Goal: Information Seeking & Learning: Understand process/instructions

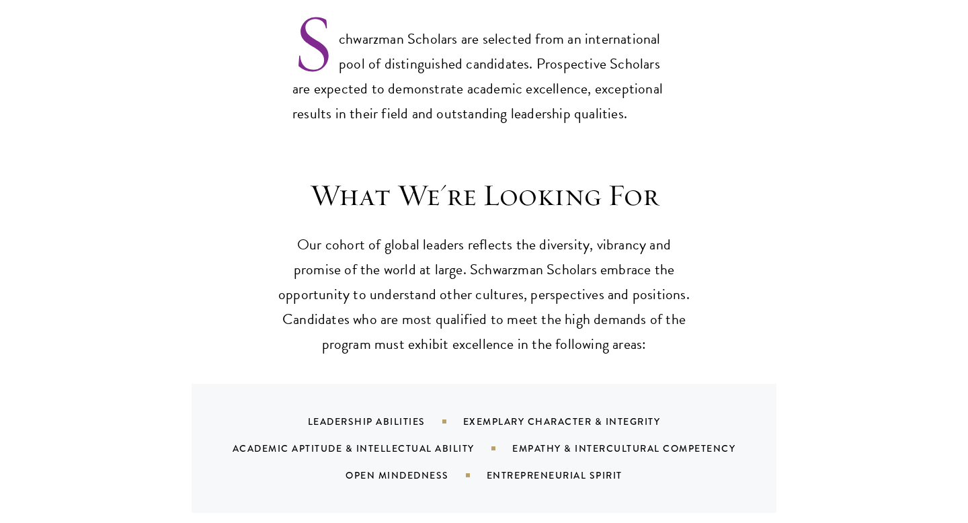
scroll to position [1323, 0]
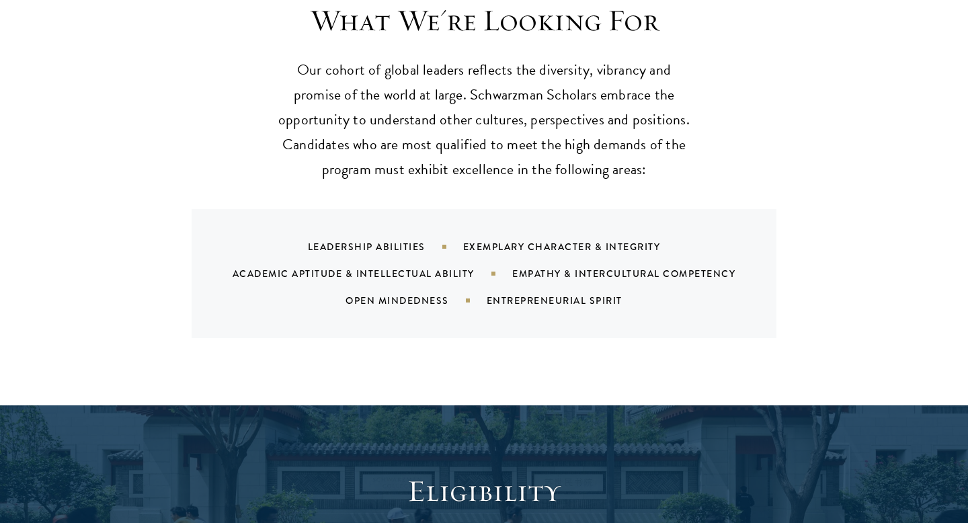
click at [381, 154] on p "Our cohort of global leaders reflects the diversity, vibrancy and promise of th…" at bounding box center [484, 120] width 417 height 124
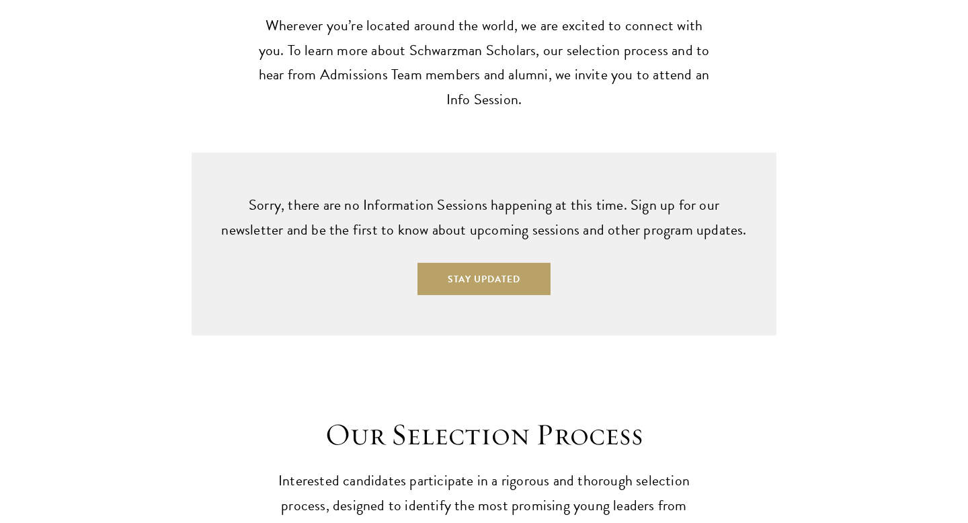
scroll to position [4040, 0]
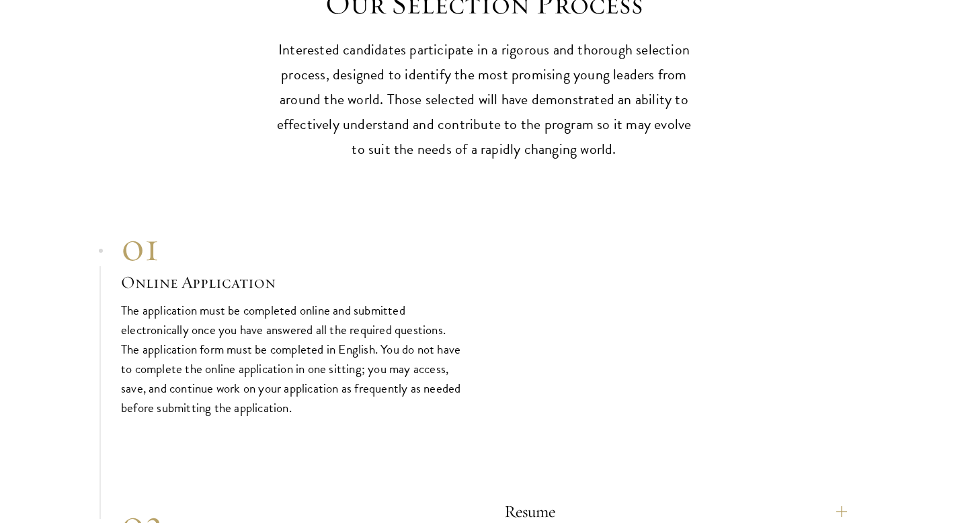
click at [427, 121] on p "Interested candidates participate in a rigorous and thorough selection process,…" at bounding box center [484, 100] width 417 height 124
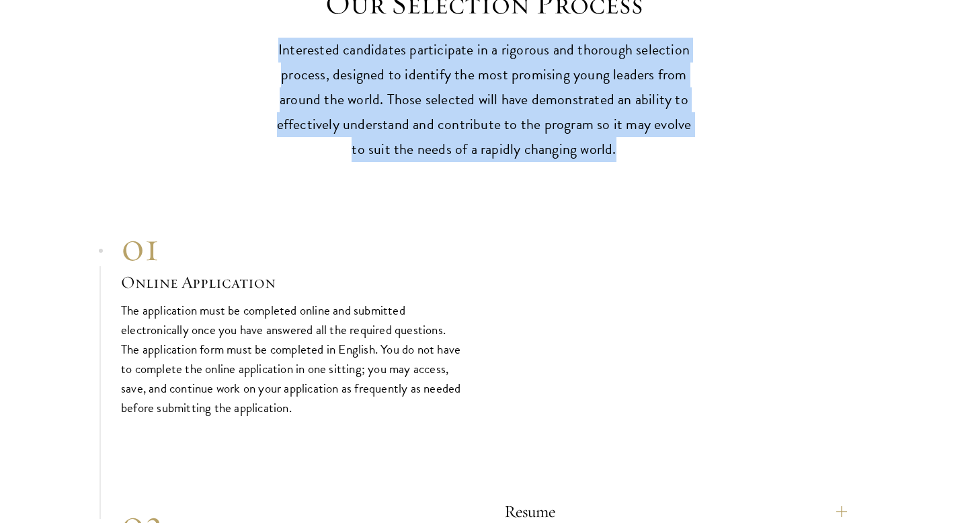
click at [442, 138] on p "Interested candidates participate in a rigorous and thorough selection process,…" at bounding box center [484, 100] width 417 height 124
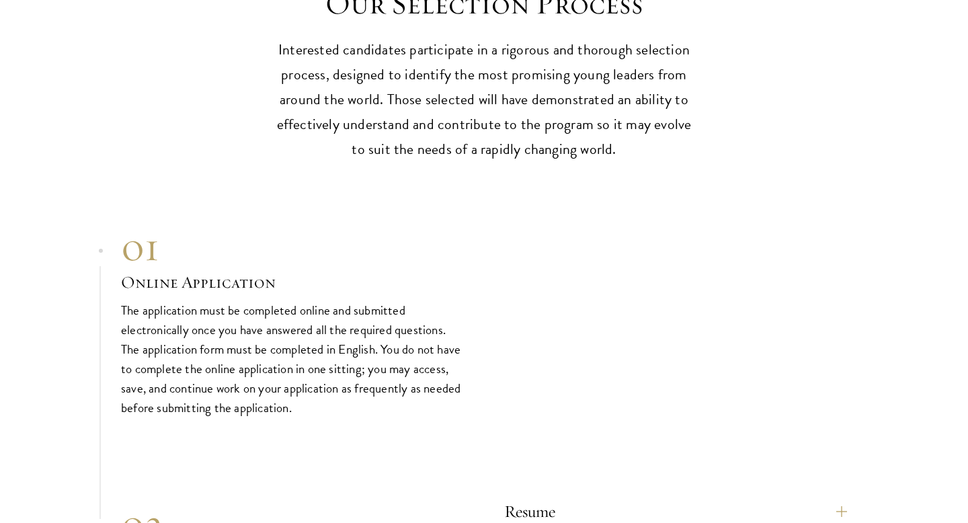
click at [442, 138] on p "Interested candidates participate in a rigorous and thorough selection process,…" at bounding box center [484, 100] width 417 height 124
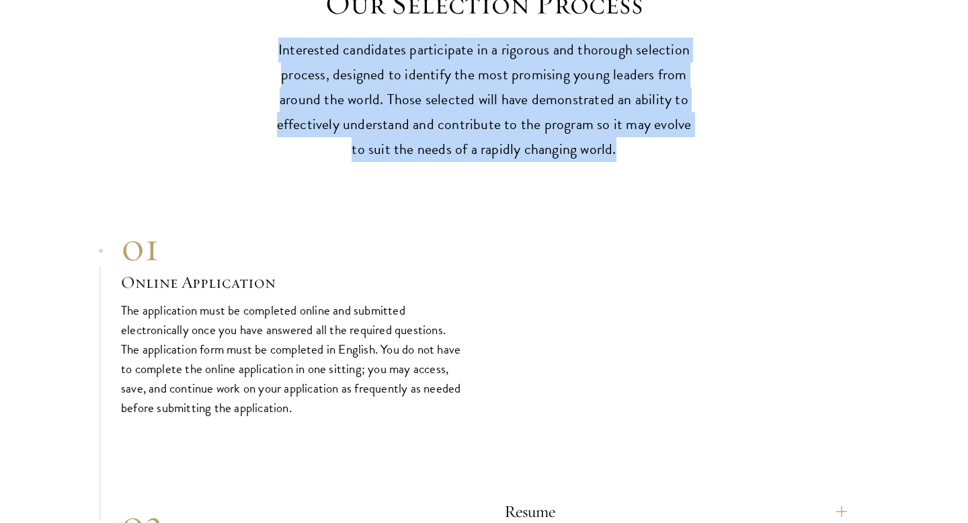
click at [456, 150] on p "Interested candidates participate in a rigorous and thorough selection process,…" at bounding box center [484, 100] width 417 height 124
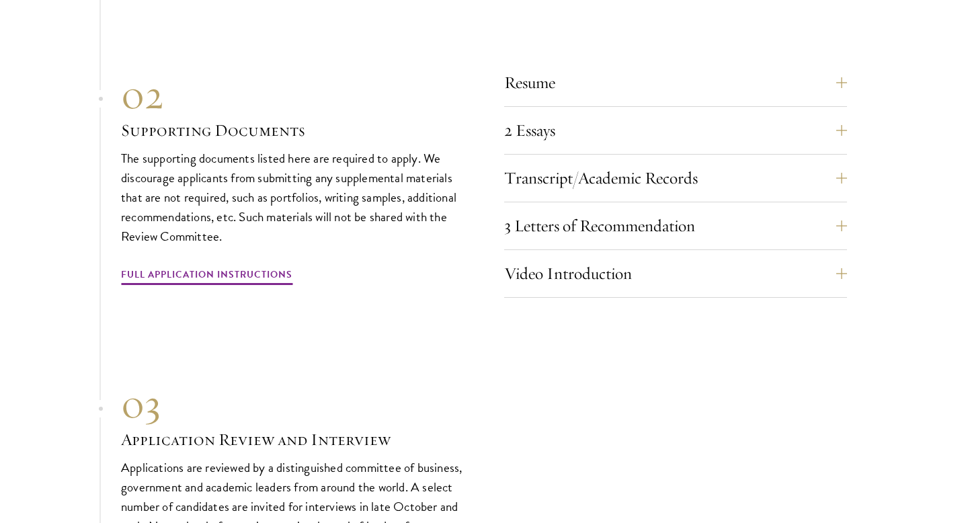
scroll to position [4474, 0]
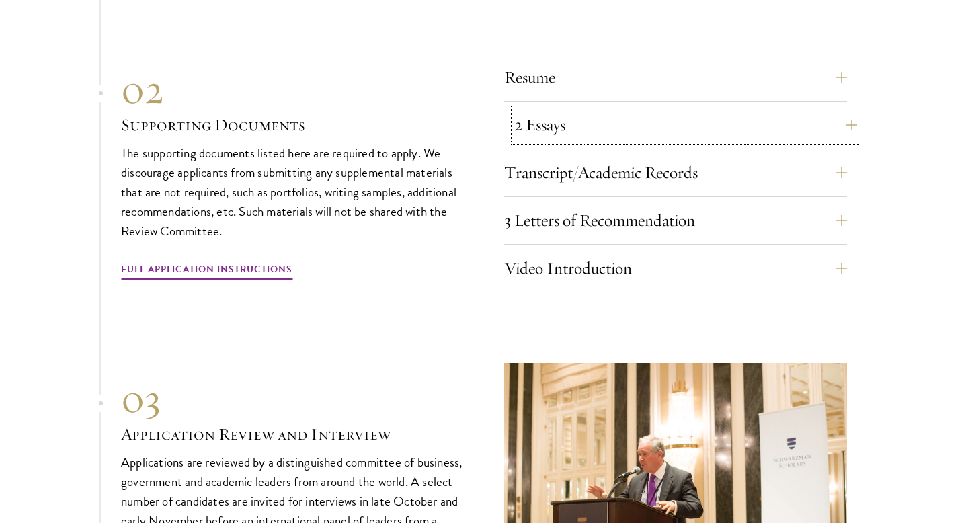
click at [717, 115] on button "2 Essays" at bounding box center [685, 125] width 343 height 32
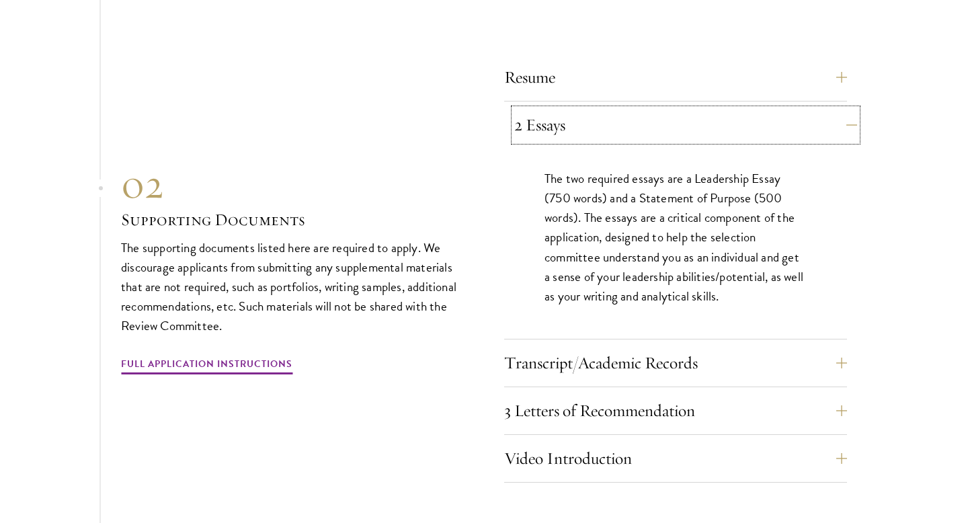
click at [717, 115] on button "2 Essays" at bounding box center [685, 125] width 343 height 32
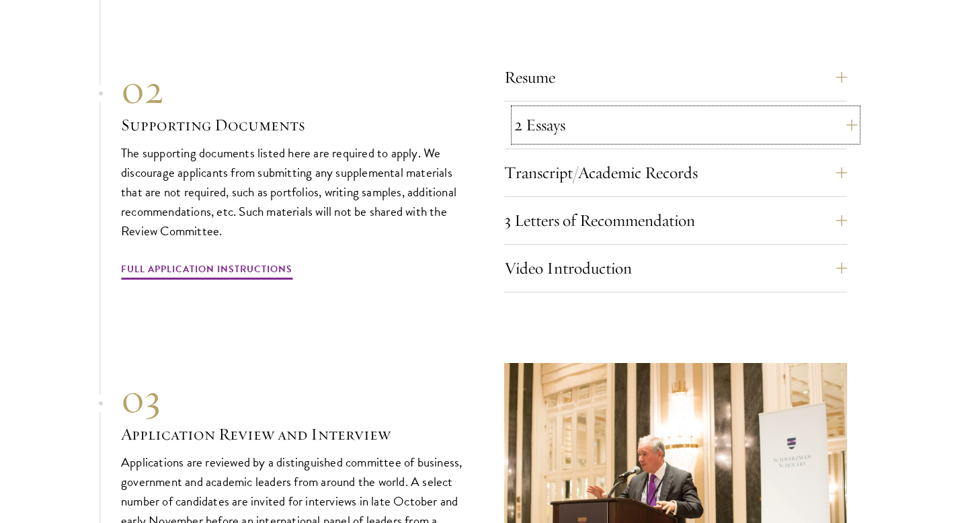
click at [717, 115] on button "2 Essays" at bounding box center [685, 125] width 343 height 32
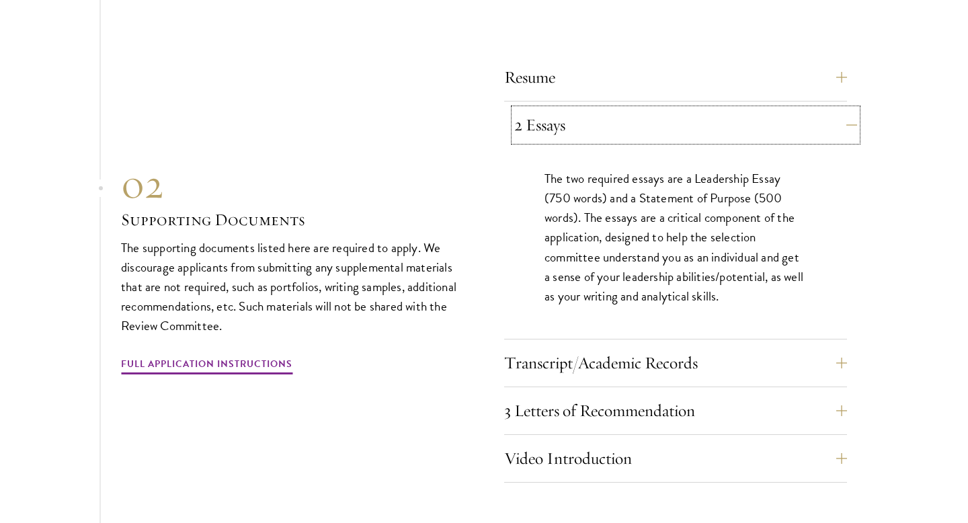
click at [717, 115] on button "2 Essays" at bounding box center [685, 125] width 343 height 32
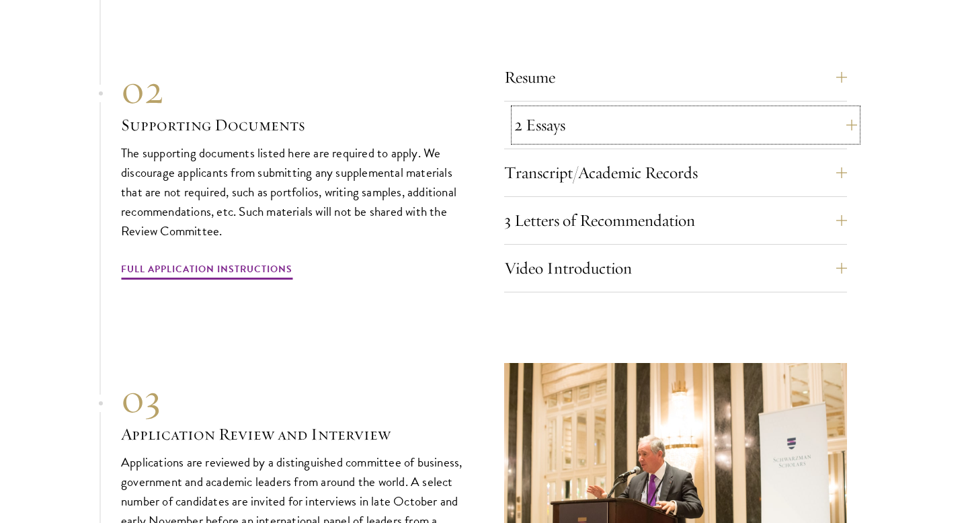
click at [739, 134] on button "2 Essays" at bounding box center [685, 125] width 343 height 32
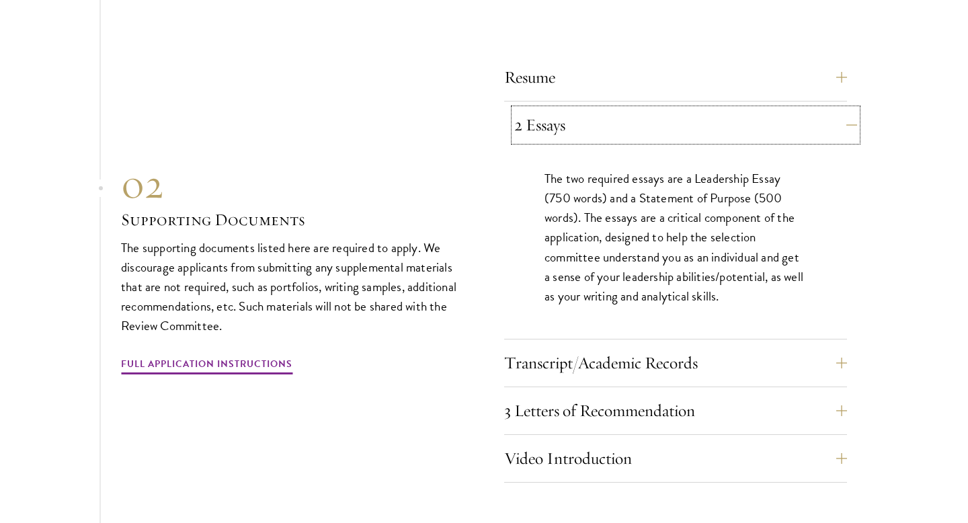
click at [739, 134] on button "2 Essays" at bounding box center [685, 125] width 343 height 32
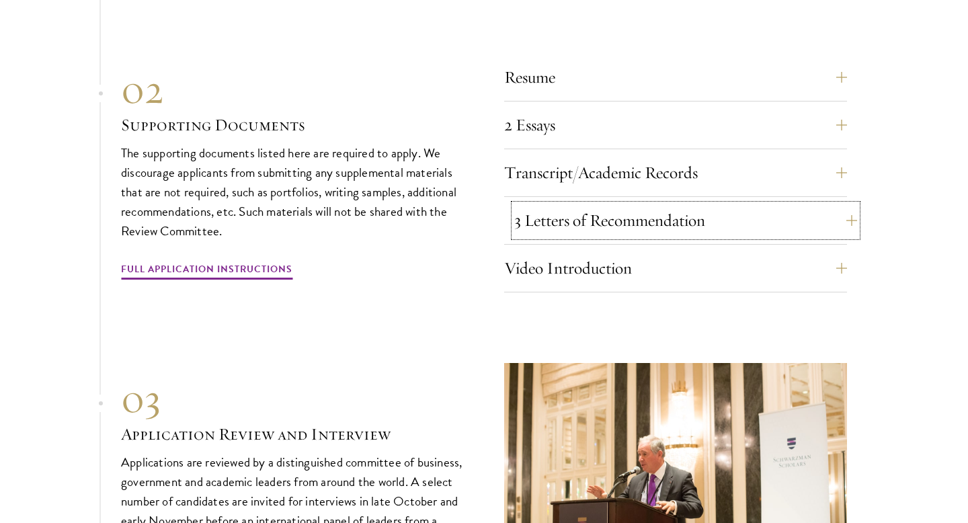
click at [730, 205] on button "3 Letters of Recommendation" at bounding box center [685, 220] width 343 height 32
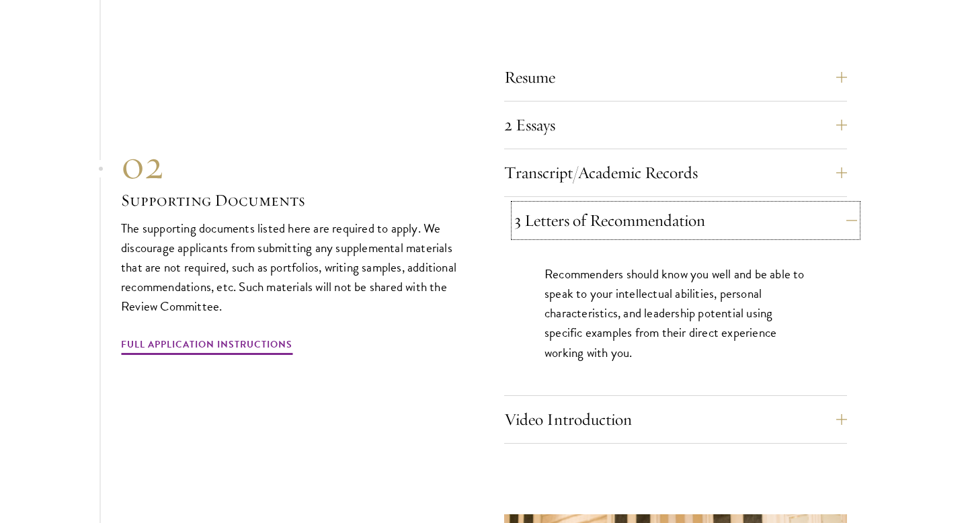
click at [746, 210] on button "3 Letters of Recommendation" at bounding box center [685, 220] width 343 height 32
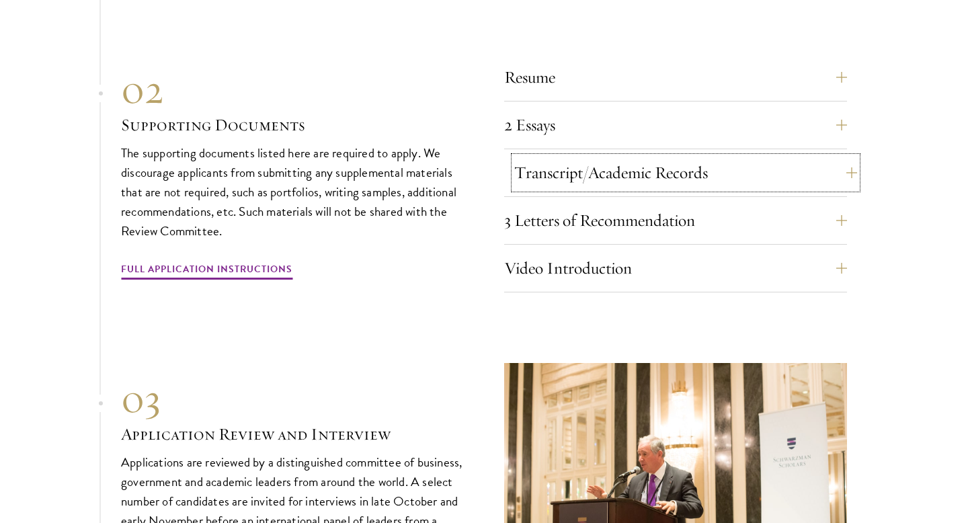
click at [772, 161] on button "Transcript/Academic Records" at bounding box center [685, 173] width 343 height 32
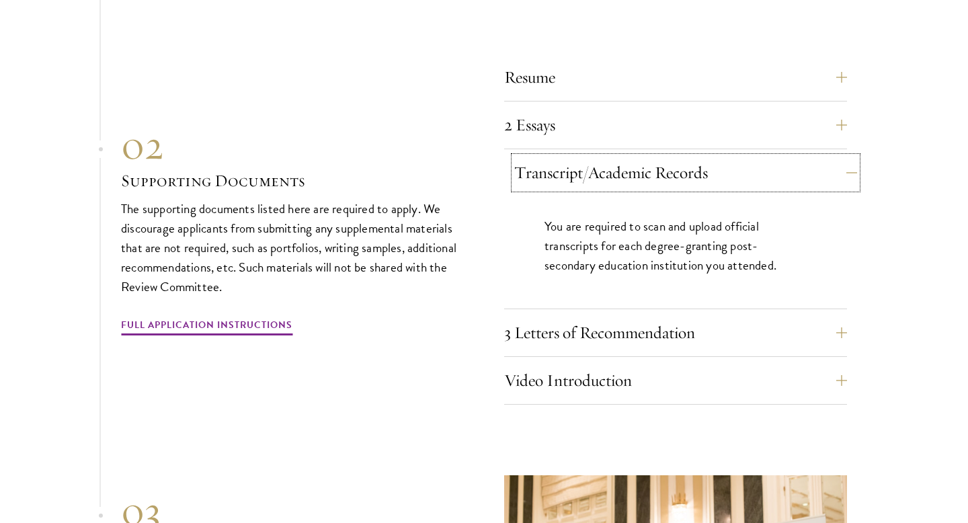
click at [772, 161] on button "Transcript/Academic Records" at bounding box center [685, 173] width 343 height 32
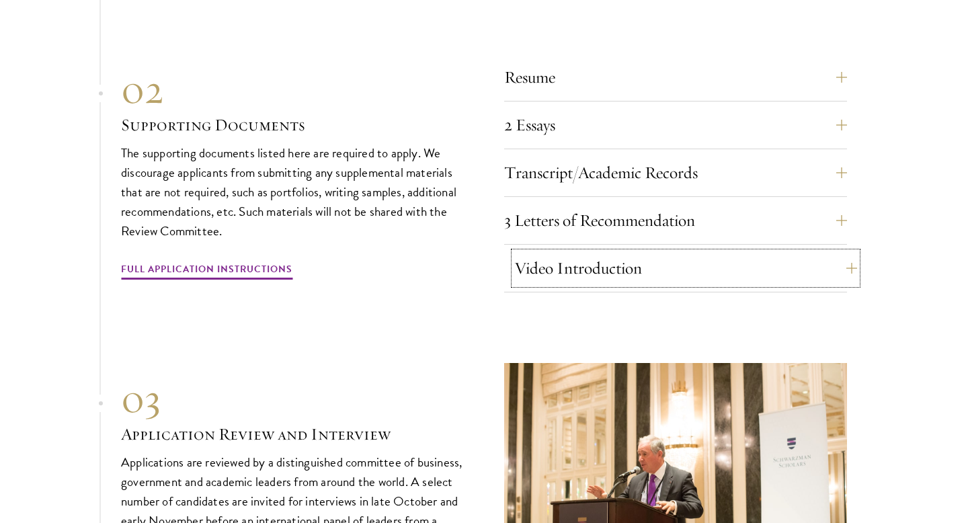
click at [722, 267] on button "Video Introduction" at bounding box center [685, 268] width 343 height 32
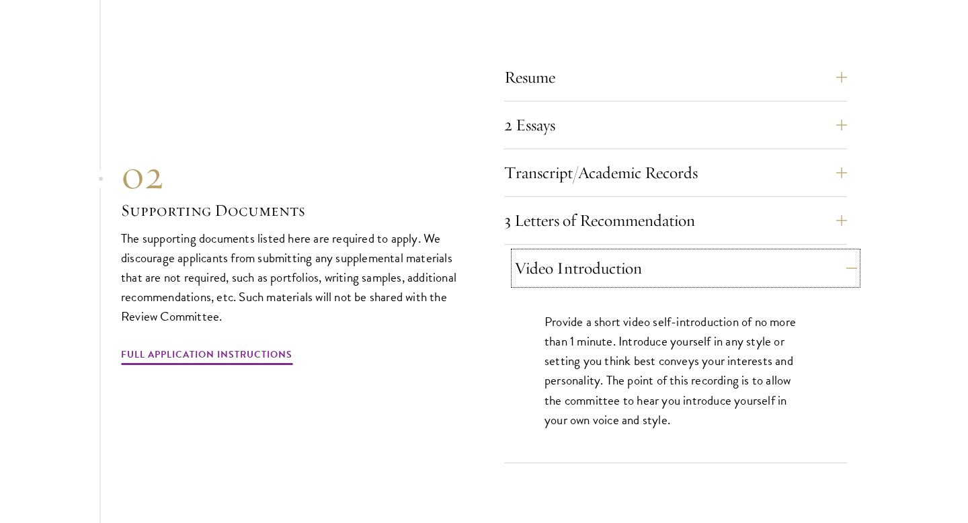
click at [722, 267] on button "Video Introduction" at bounding box center [685, 268] width 343 height 32
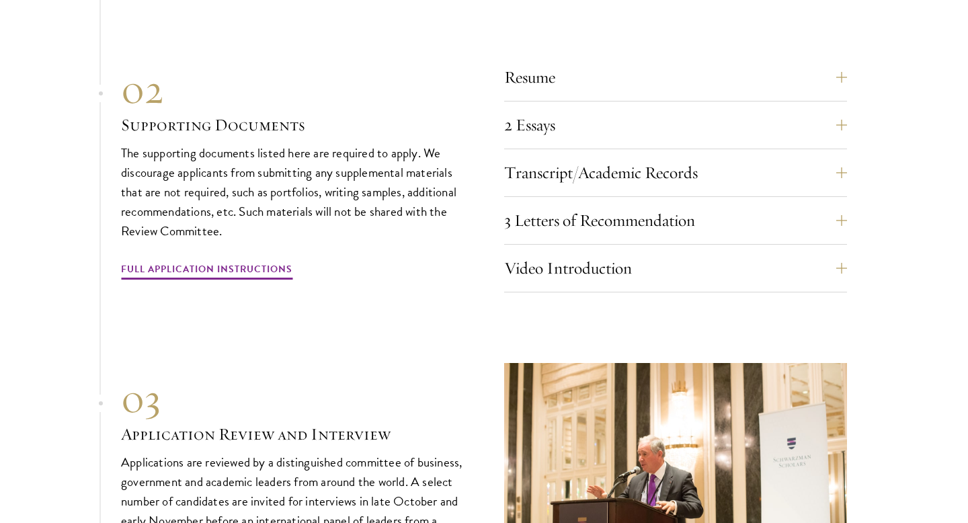
click at [767, 142] on div "2 Essays The two required essays are a Leadership Essay (750 words) and a State…" at bounding box center [675, 129] width 343 height 40
click at [766, 157] on button "Transcript/Academic Records" at bounding box center [685, 173] width 343 height 32
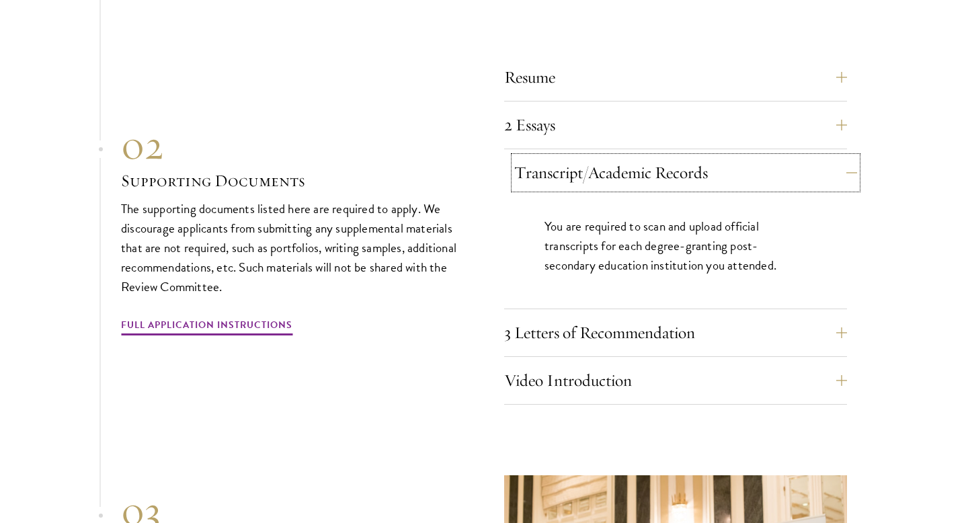
click at [766, 157] on button "Transcript/Academic Records" at bounding box center [685, 173] width 343 height 32
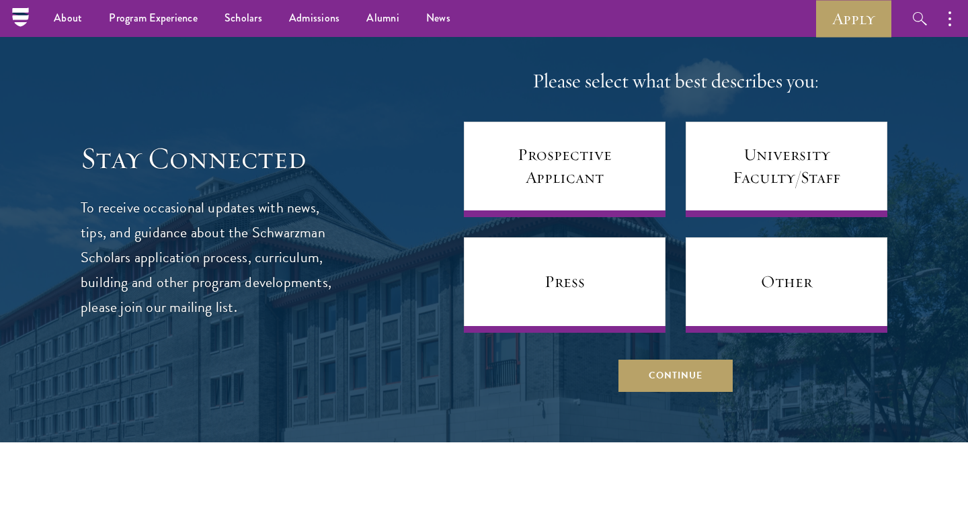
scroll to position [5477, 0]
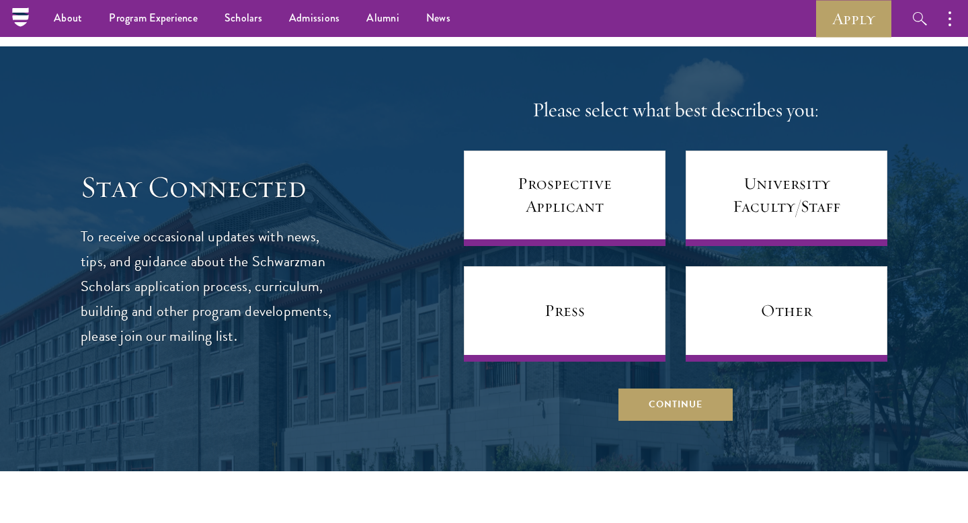
click at [653, 100] on h4 "Please select what best describes you:" at bounding box center [675, 110] width 423 height 27
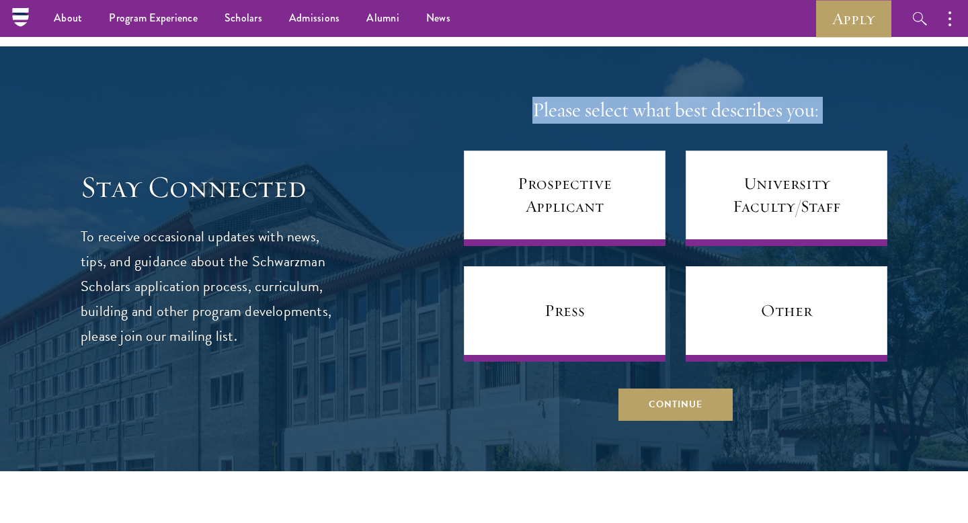
click at [673, 103] on h4 "Please select what best describes you:" at bounding box center [675, 110] width 423 height 27
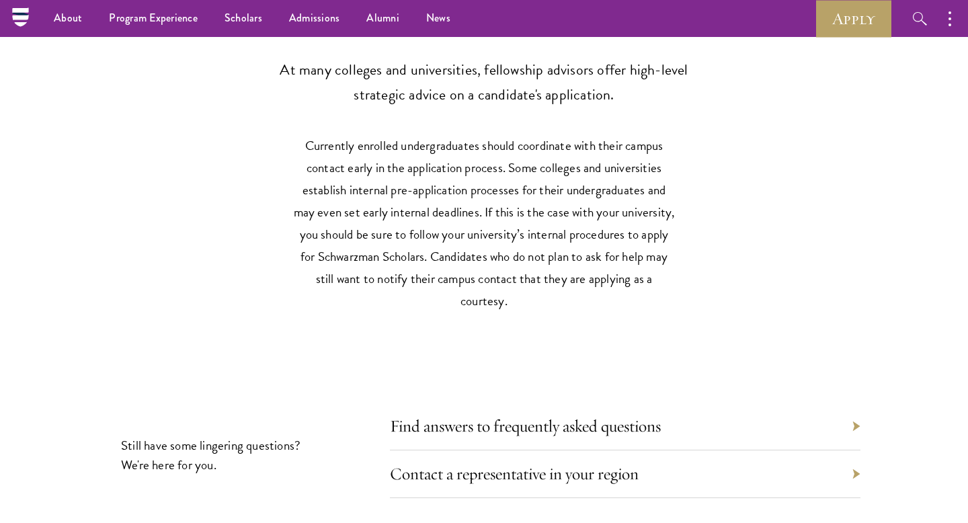
scroll to position [6010, 0]
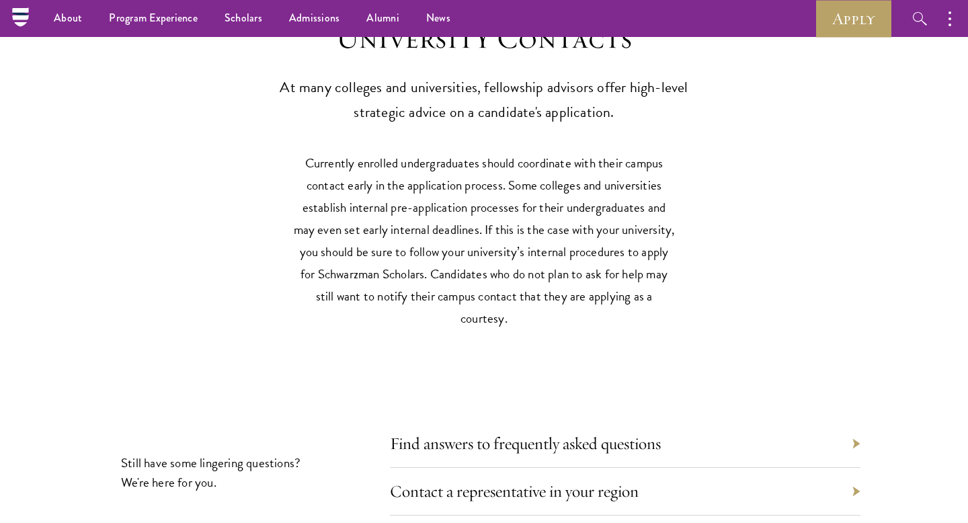
click at [615, 218] on p "Currently enrolled undergraduates should coordinate with their campus contact e…" at bounding box center [483, 240] width 383 height 177
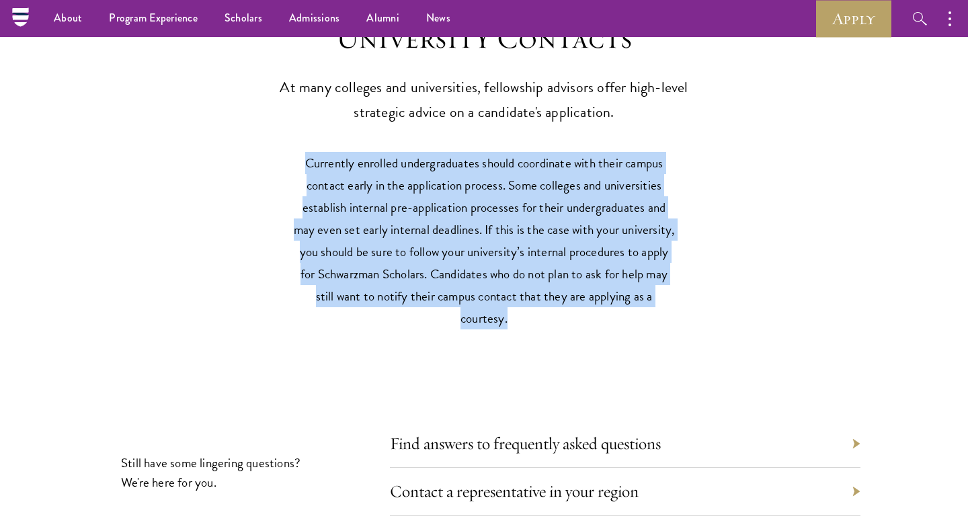
click at [624, 241] on p "Currently enrolled undergraduates should coordinate with their campus contact e…" at bounding box center [483, 240] width 383 height 177
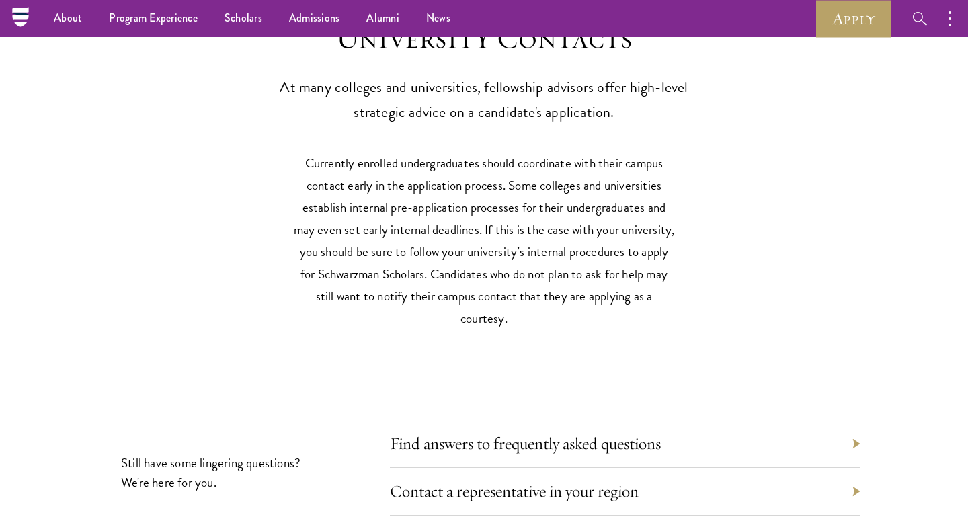
click at [624, 241] on p "Currently enrolled undergraduates should coordinate with their campus contact e…" at bounding box center [483, 240] width 383 height 177
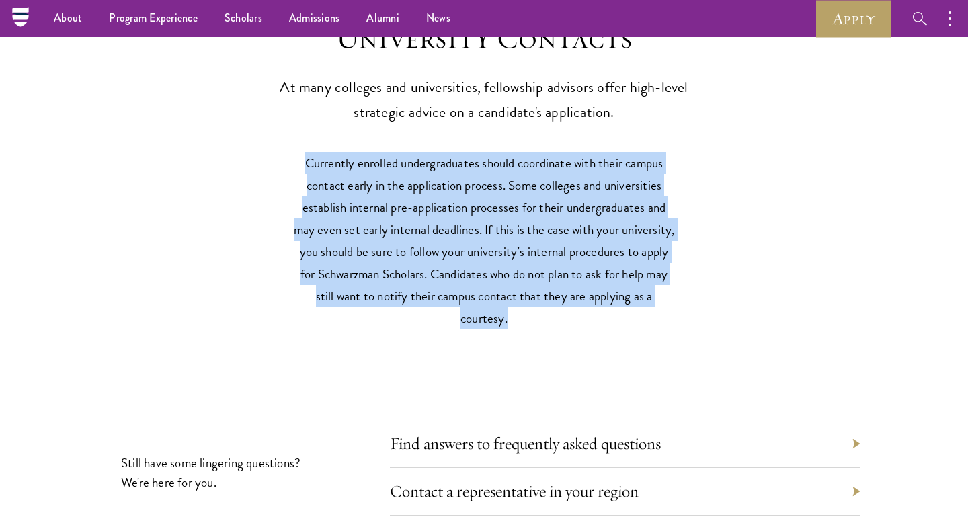
click at [641, 295] on p "Currently enrolled undergraduates should coordinate with their campus contact e…" at bounding box center [483, 240] width 383 height 177
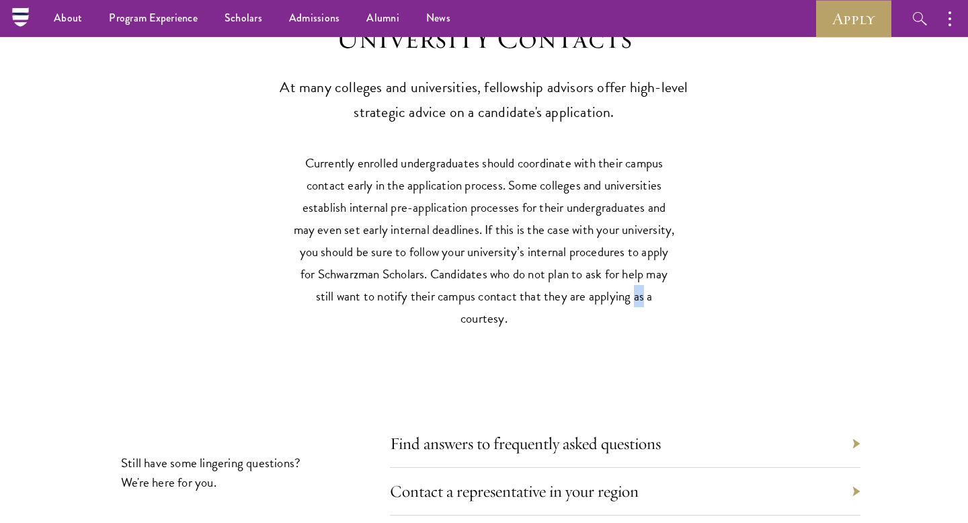
click at [641, 295] on p "Currently enrolled undergraduates should coordinate with their campus contact e…" at bounding box center [483, 240] width 383 height 177
click at [649, 369] on div "University Contacts At many colleges and universities, fellowship advisors offe…" at bounding box center [484, 287] width 968 height 617
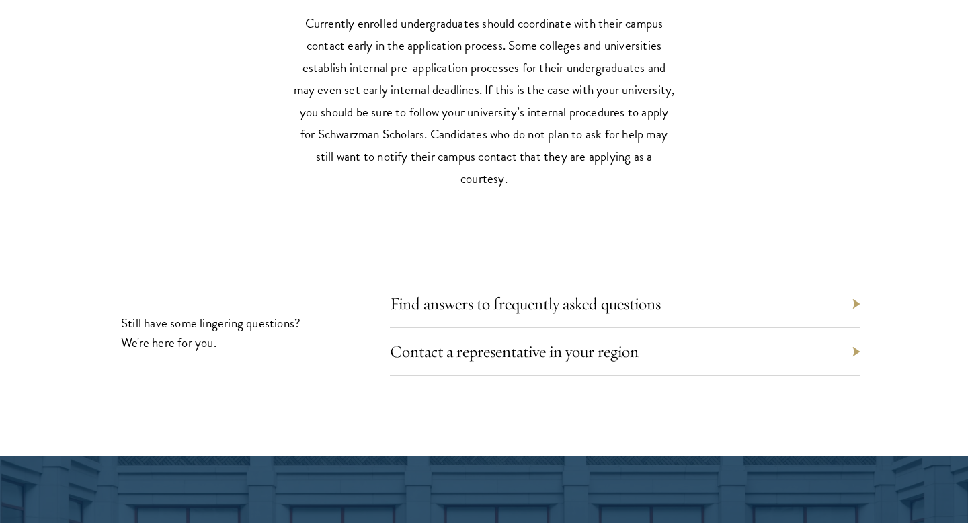
scroll to position [6163, 0]
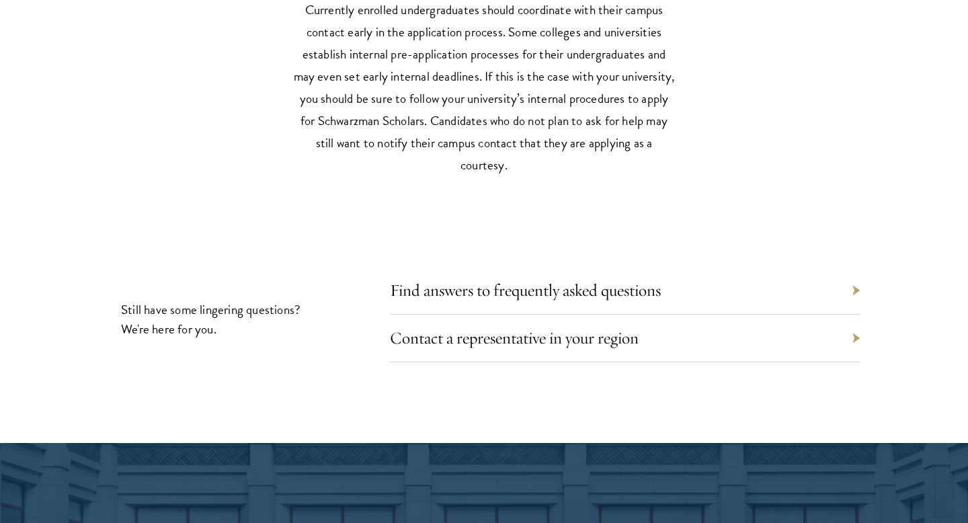
click at [594, 348] on div "Contact a representative in your region" at bounding box center [625, 339] width 471 height 48
click at [596, 331] on link "Contact a representative in your region" at bounding box center [524, 337] width 249 height 21
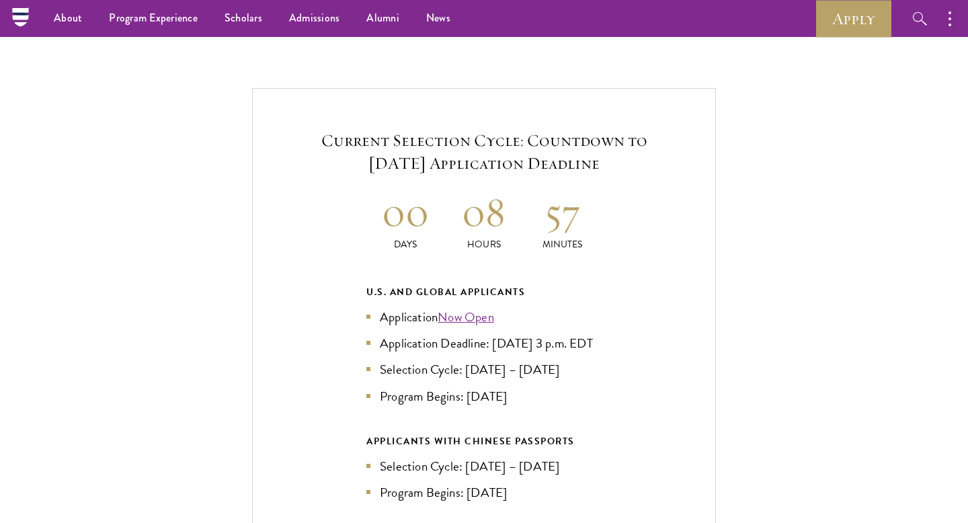
scroll to position [2691, 0]
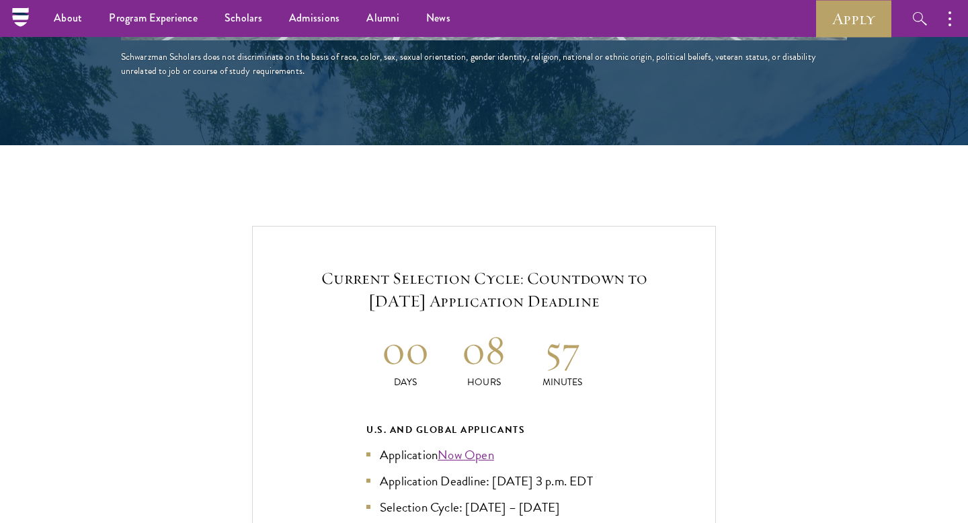
click at [510, 327] on h2 "08" at bounding box center [484, 350] width 79 height 50
click at [519, 375] on p "Hours" at bounding box center [484, 382] width 79 height 14
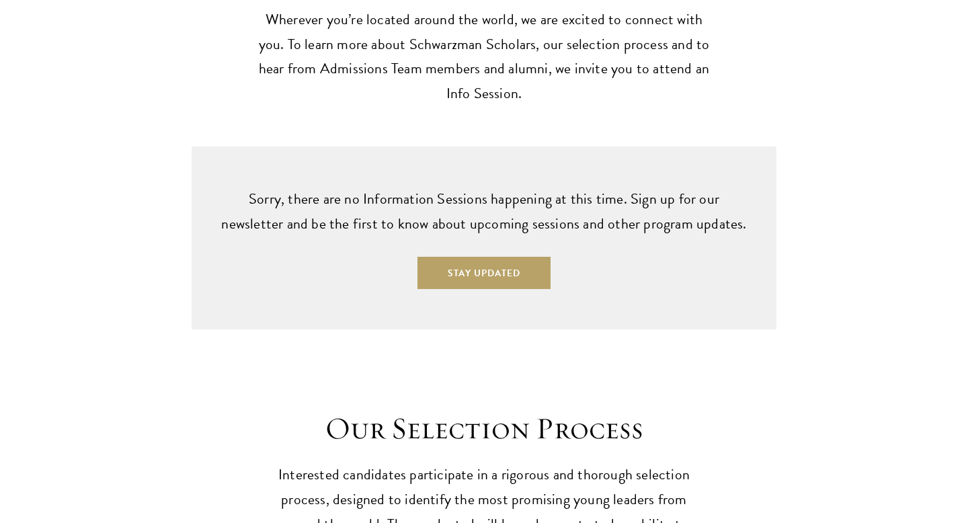
scroll to position [3616, 0]
click at [551, 202] on p "Sorry, there are no Information Sessions happening at this time. Sign up for ou…" at bounding box center [483, 211] width 531 height 50
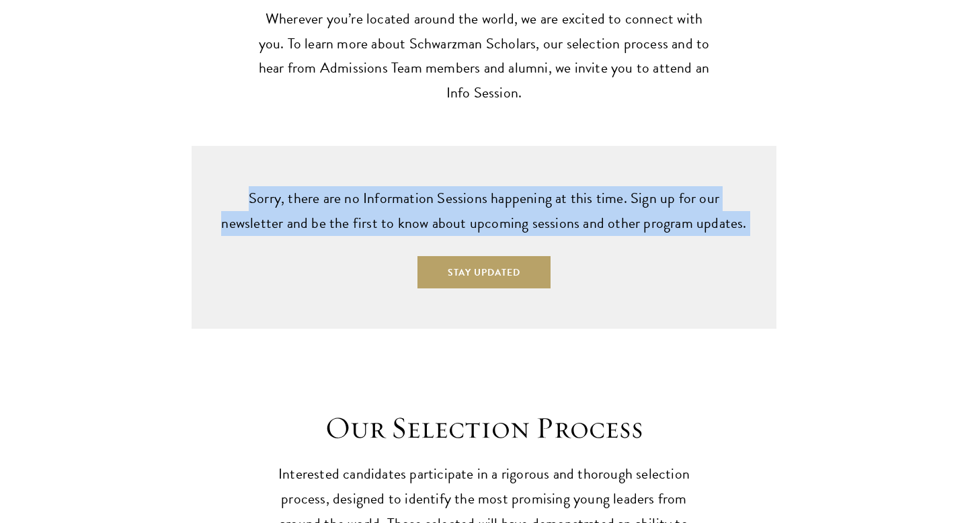
click at [551, 218] on p "Sorry, there are no Information Sessions happening at this time. Sign up for ou…" at bounding box center [483, 211] width 531 height 50
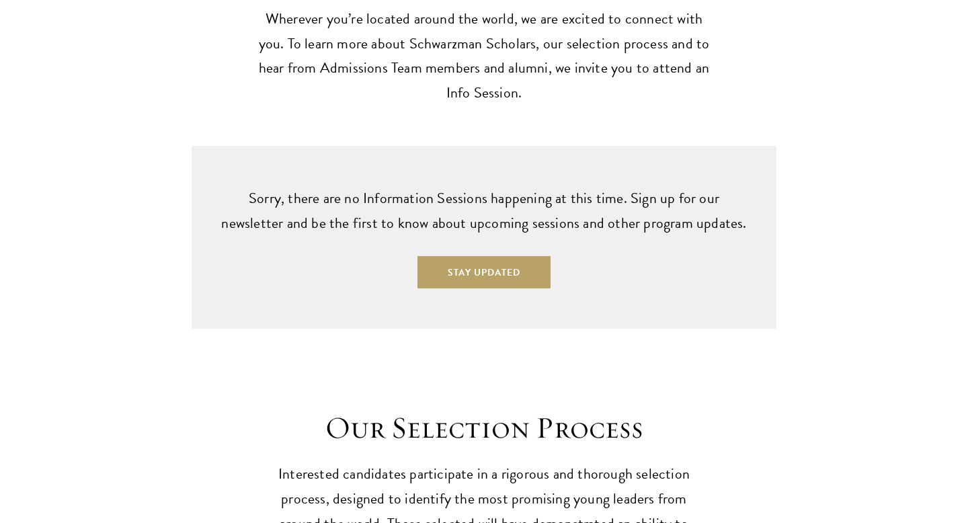
click at [551, 218] on p "Sorry, there are no Information Sessions happening at this time. Sign up for ou…" at bounding box center [483, 211] width 531 height 50
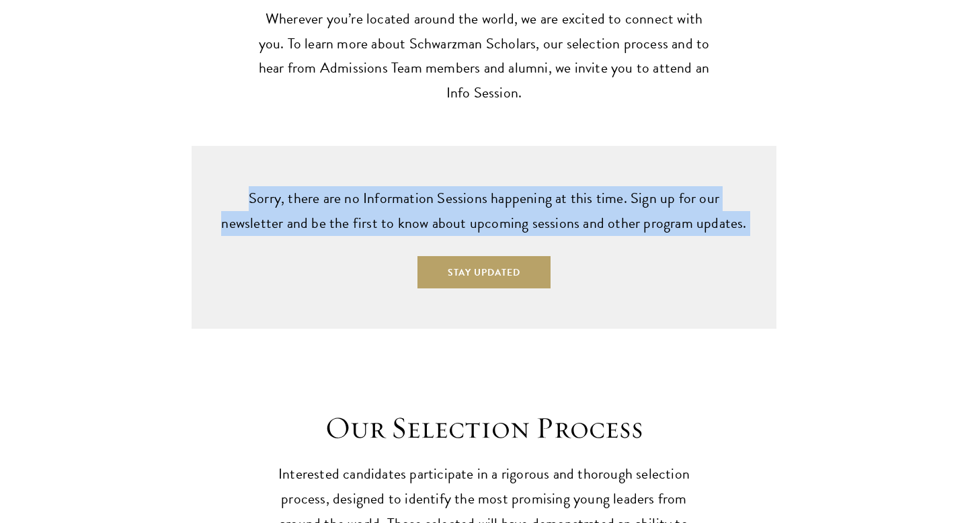
click at [561, 224] on p "Sorry, there are no Information Sessions happening at this time. Sign up for ou…" at bounding box center [483, 211] width 531 height 50
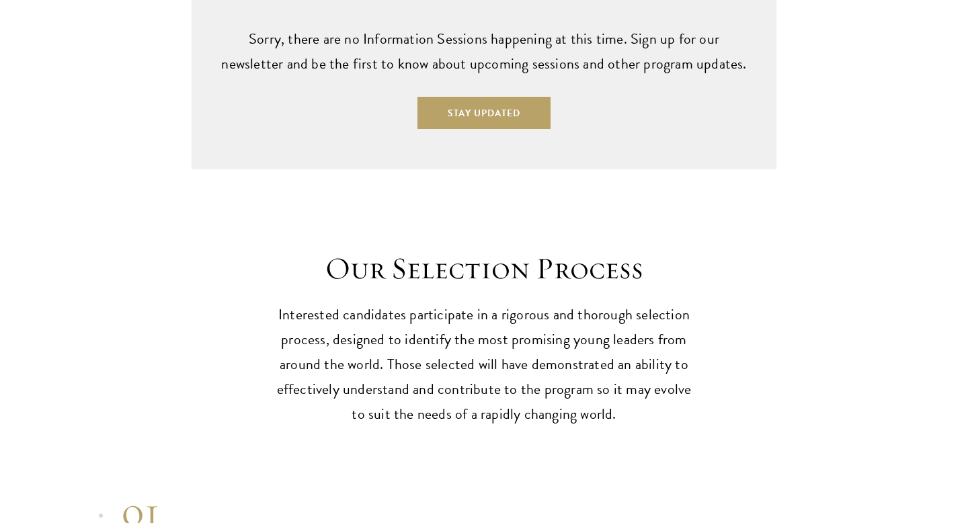
scroll to position [3925, 0]
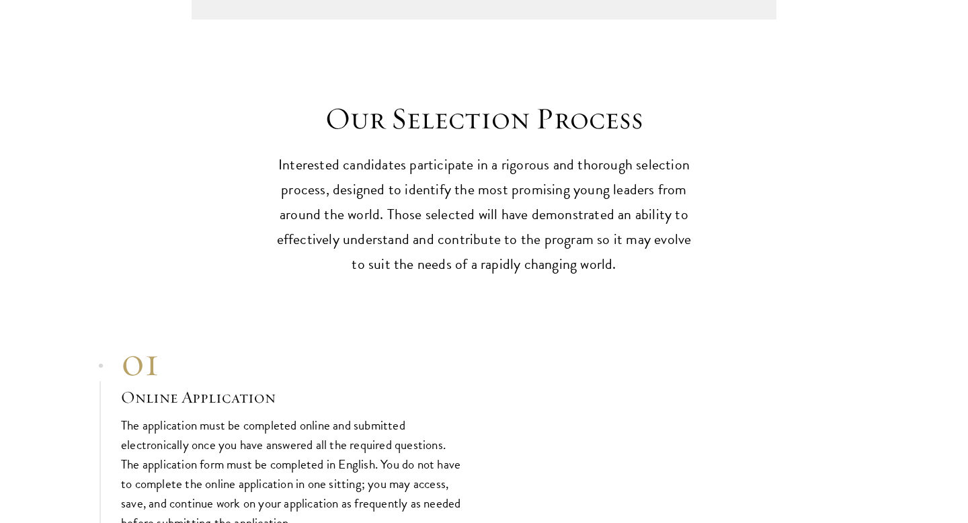
click at [542, 171] on p "Interested candidates participate in a rigorous and thorough selection process,…" at bounding box center [484, 215] width 417 height 124
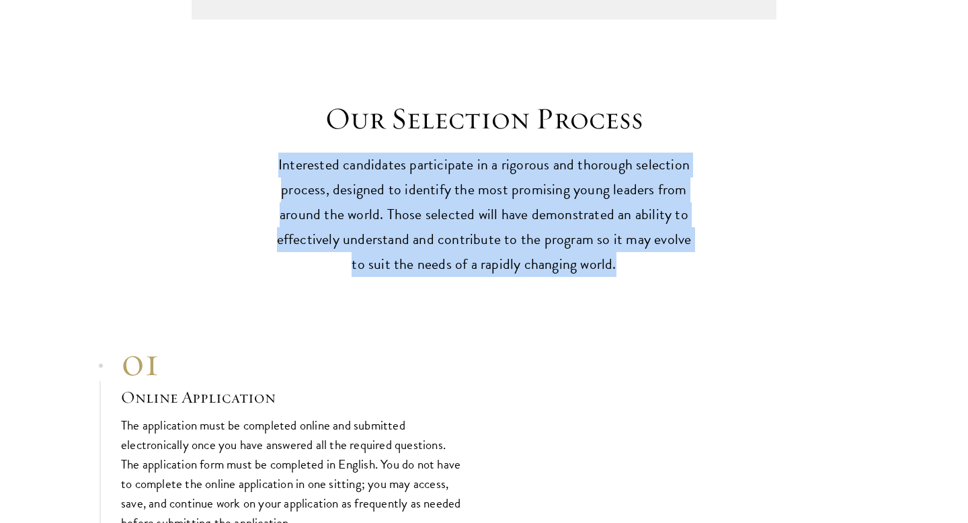
click at [547, 214] on p "Interested candidates participate in a rigorous and thorough selection process,…" at bounding box center [484, 215] width 417 height 124
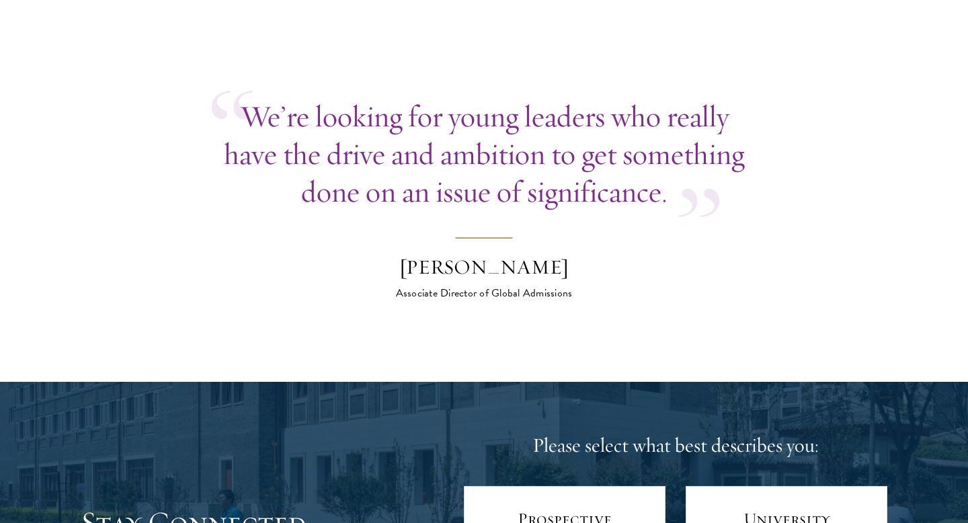
scroll to position [5349, 0]
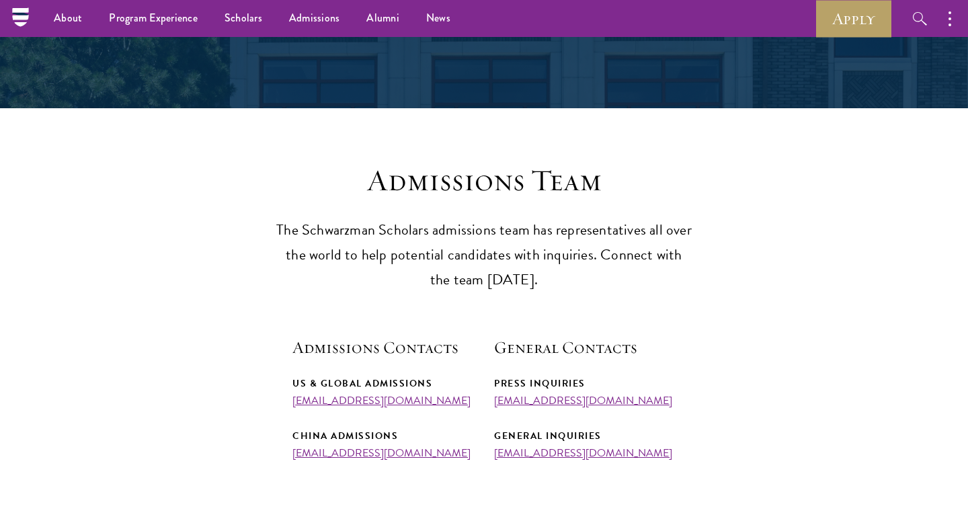
scroll to position [235, 0]
click at [379, 252] on p "The Schwarzman Scholars admissions team has representatives all over the world …" at bounding box center [484, 255] width 417 height 75
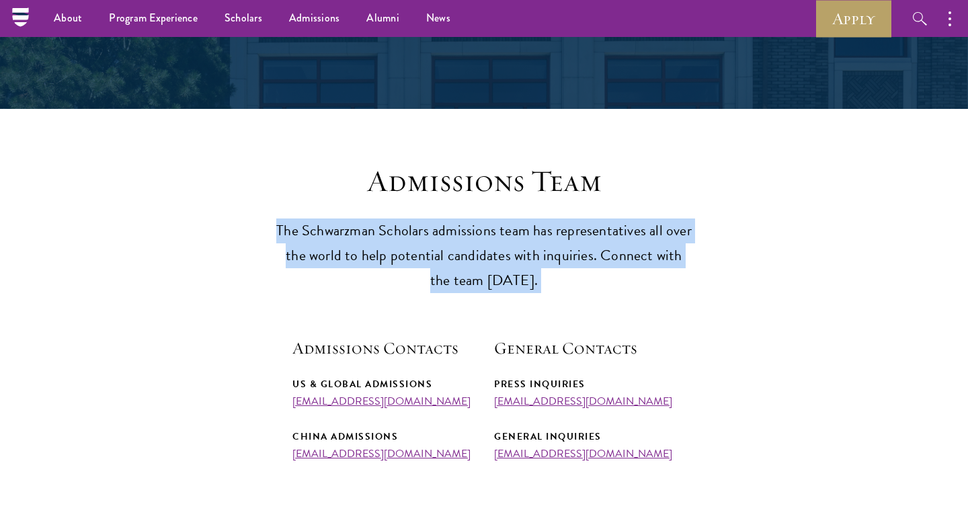
click at [383, 295] on section "Admissions Team The Schwarzman Scholars admissions team has representatives all…" at bounding box center [484, 311] width 968 height 297
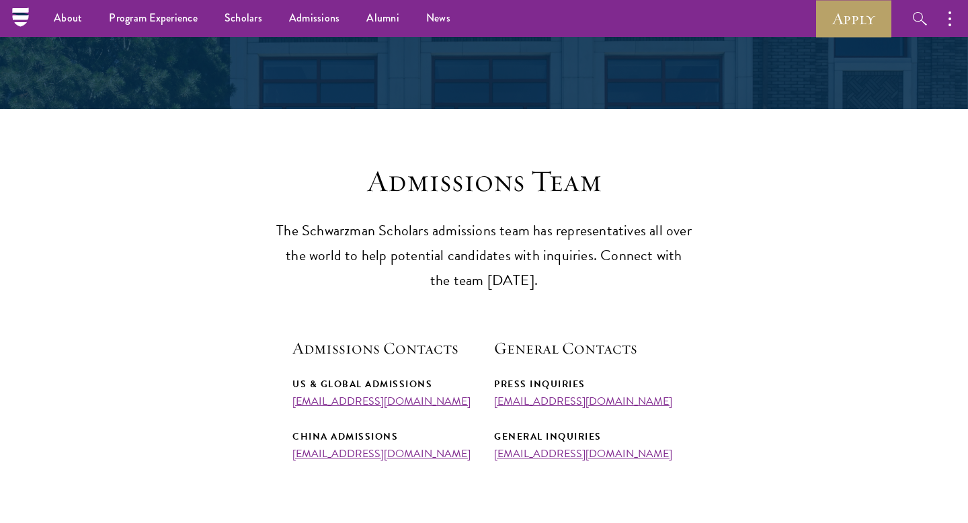
click at [383, 295] on section "Admissions Team The Schwarzman Scholars admissions team has representatives all…" at bounding box center [484, 311] width 968 height 297
click at [388, 307] on section "Admissions Team The Schwarzman Scholars admissions team has representatives all…" at bounding box center [484, 311] width 968 height 297
